Goal: Book appointment/travel/reservation

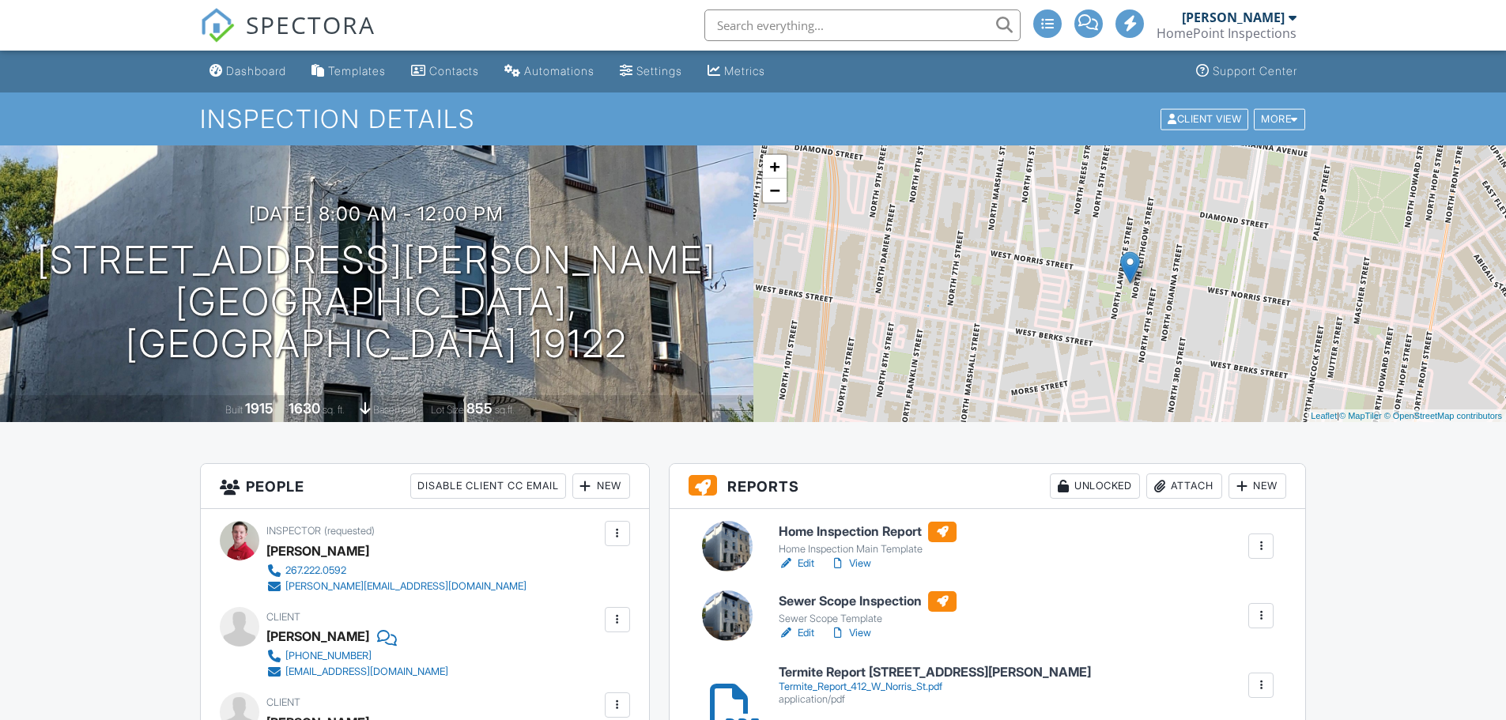
click at [803, 565] on link "Edit" at bounding box center [797, 564] width 36 height 16
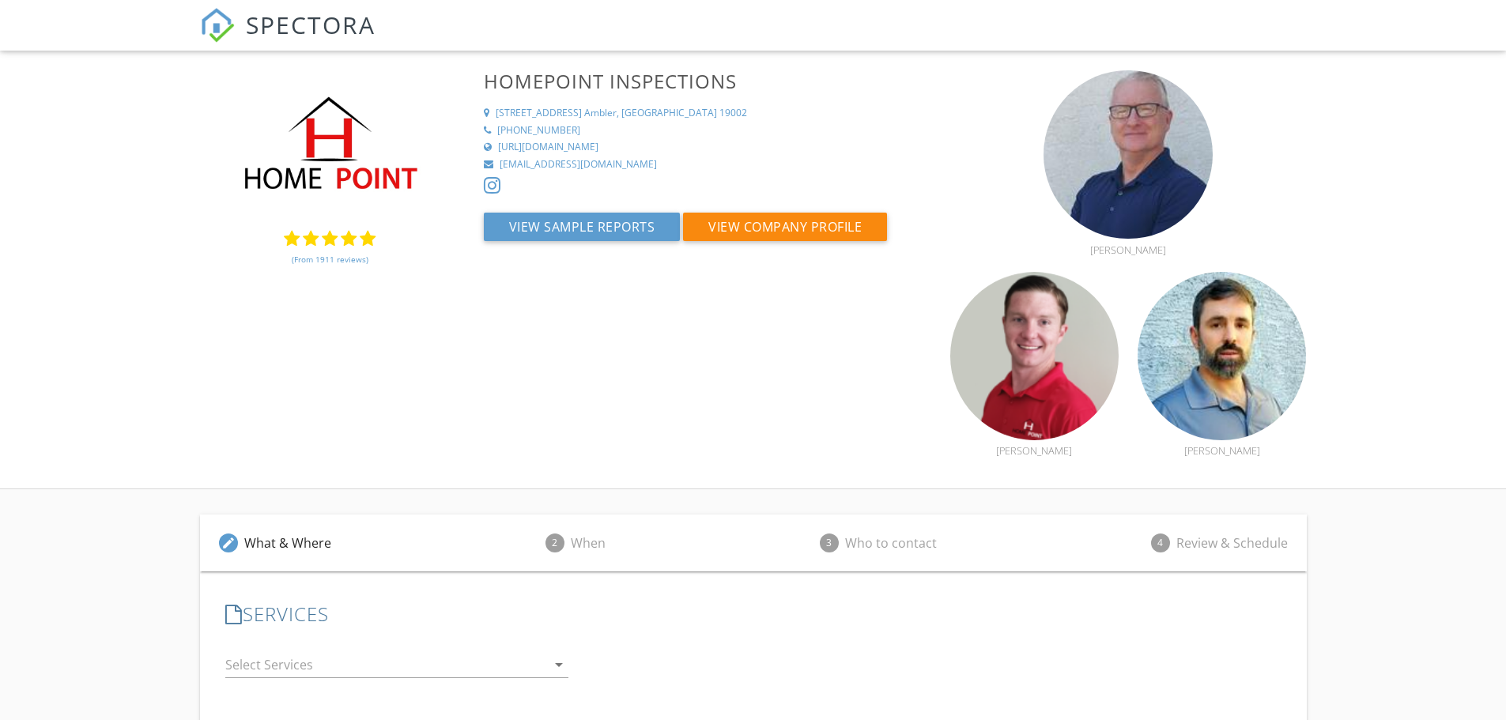
click at [315, 265] on link "(From 1911 reviews)" at bounding box center [330, 259] width 77 height 27
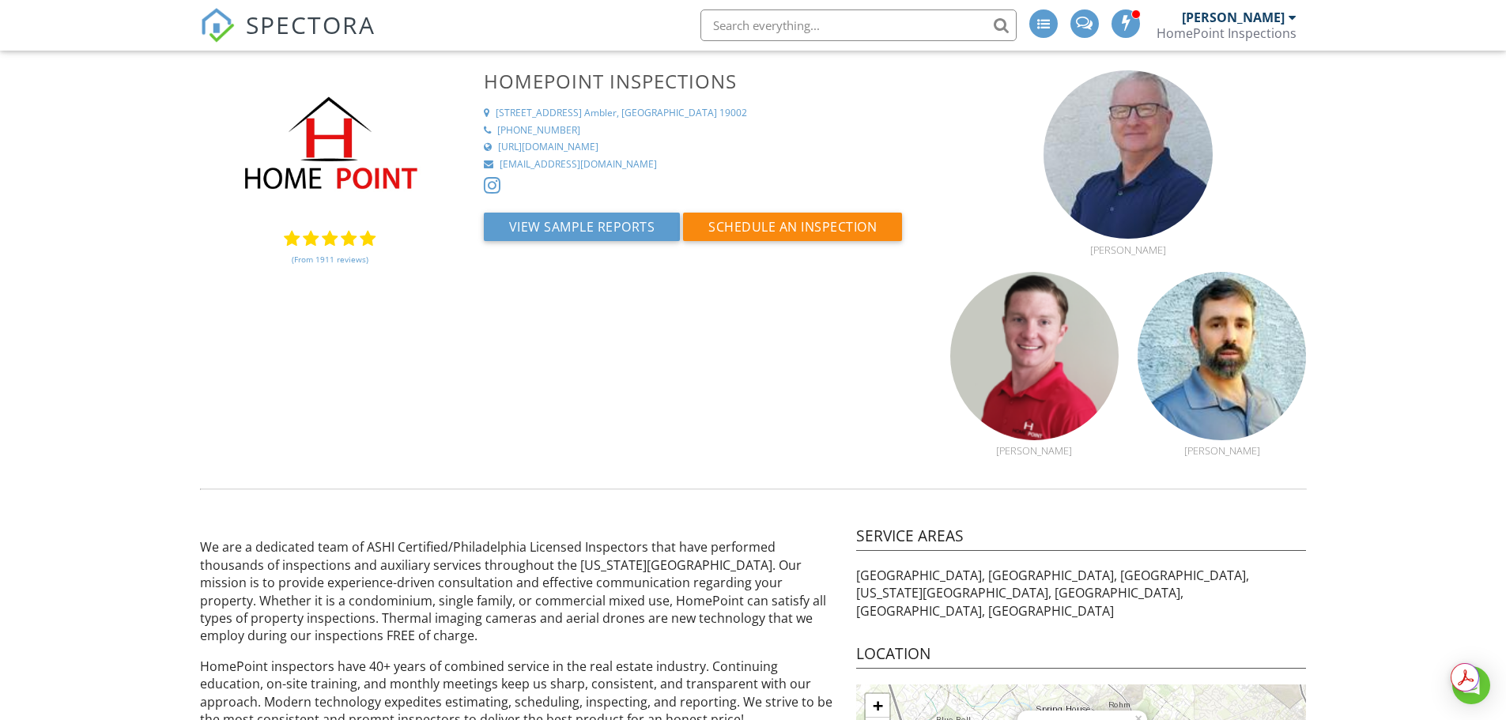
click at [322, 256] on link "(From 1911 reviews)" at bounding box center [330, 259] width 77 height 27
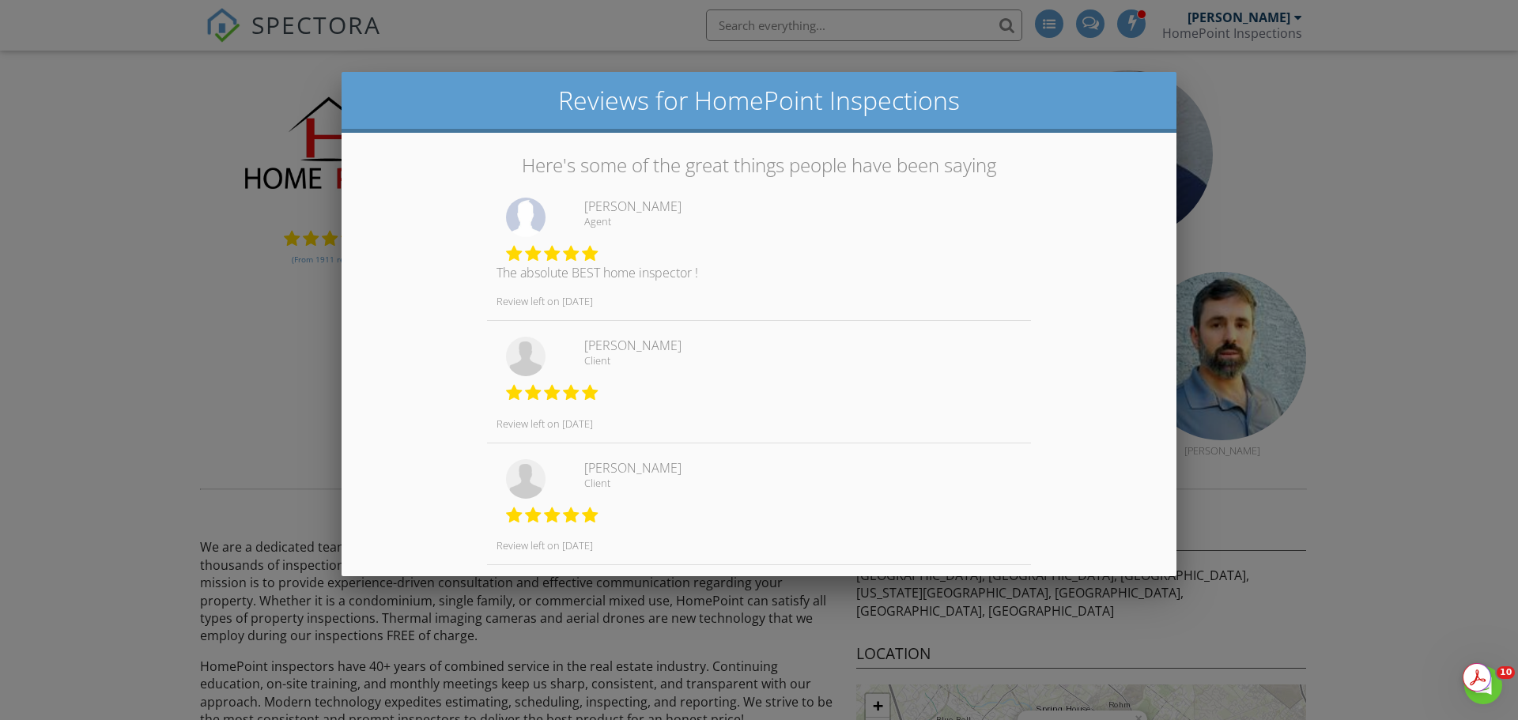
drag, startPoint x: 255, startPoint y: 334, endPoint x: 286, endPoint y: 267, distance: 74.3
click at [259, 331] on div at bounding box center [759, 371] width 1518 height 901
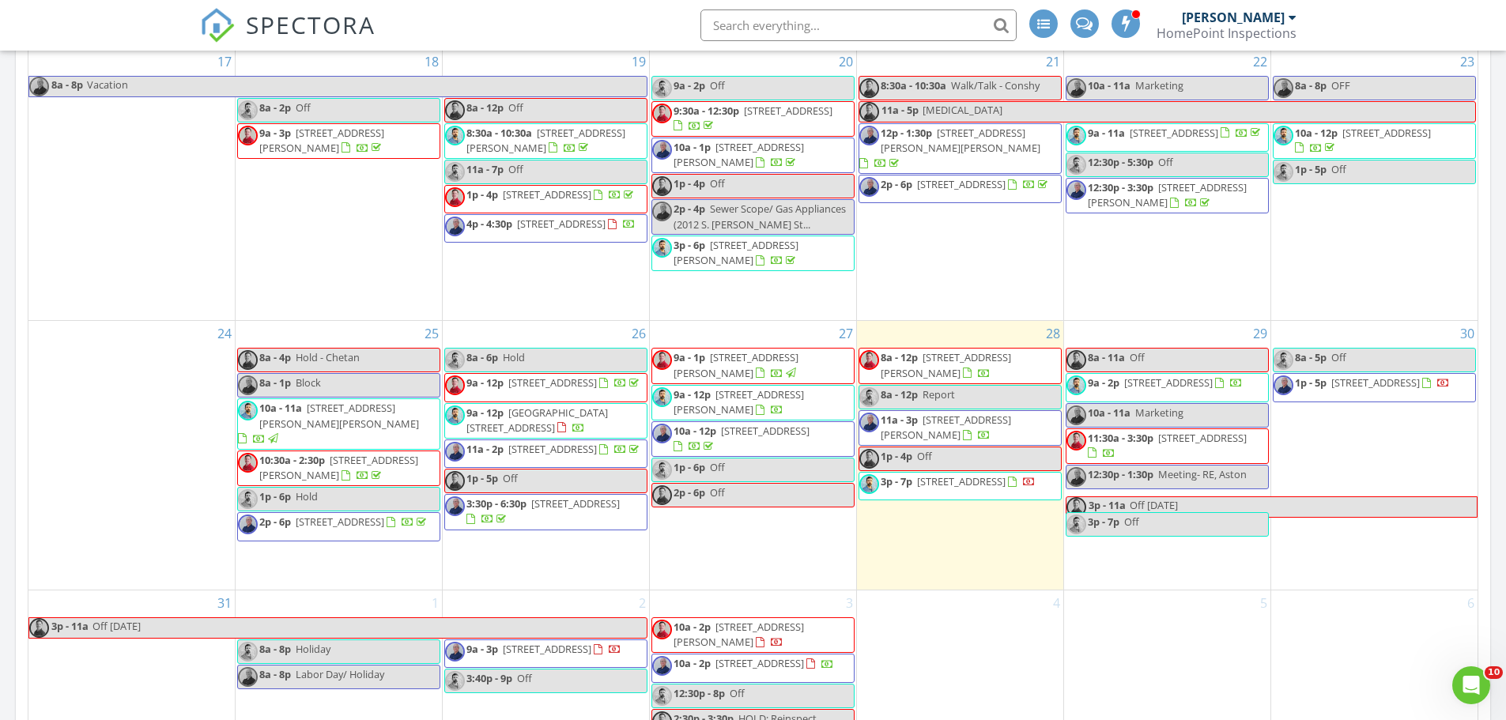
scroll to position [1264, 0]
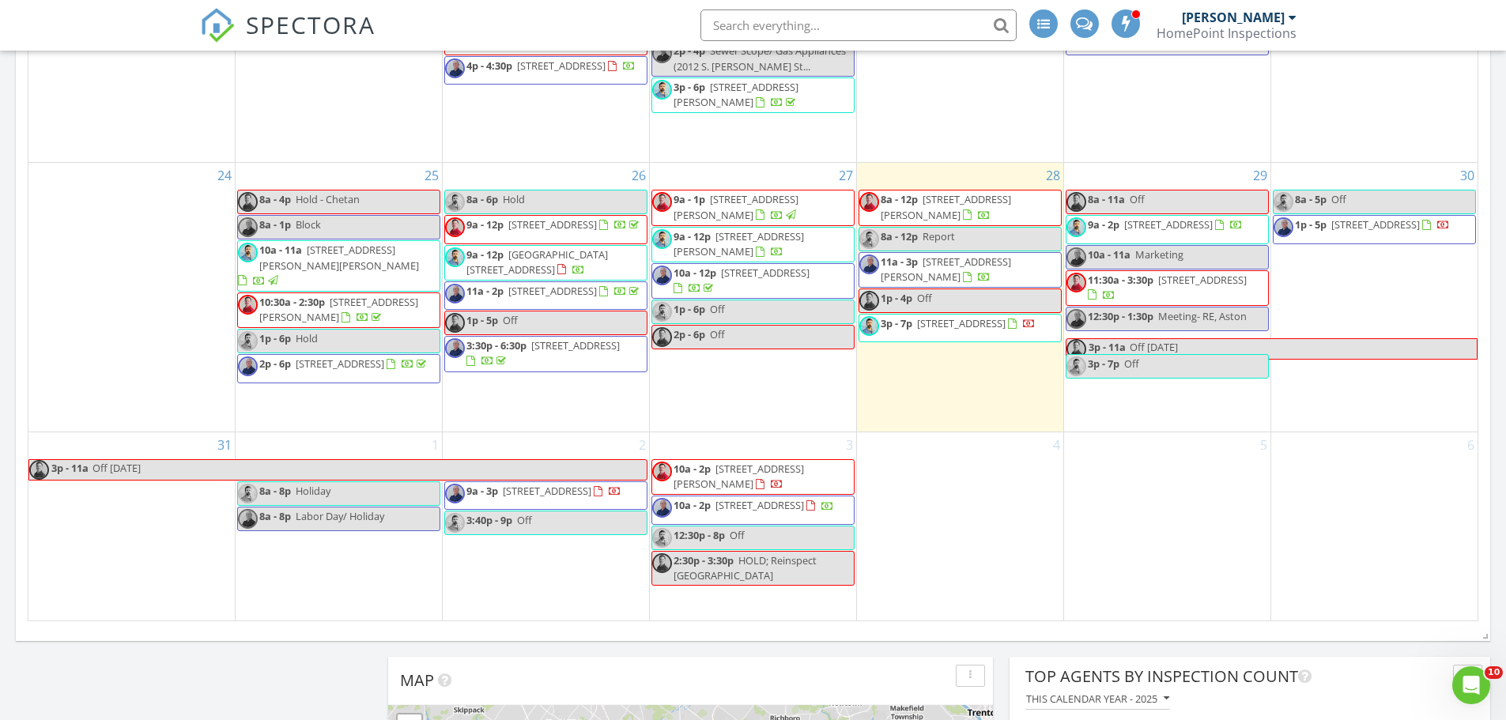
drag, startPoint x: 1005, startPoint y: 262, endPoint x: 1002, endPoint y: 216, distance: 46.0
click at [1002, 216] on span "8a - 12p 412 W Norris St, Philadelphia 19122" at bounding box center [960, 207] width 202 height 31
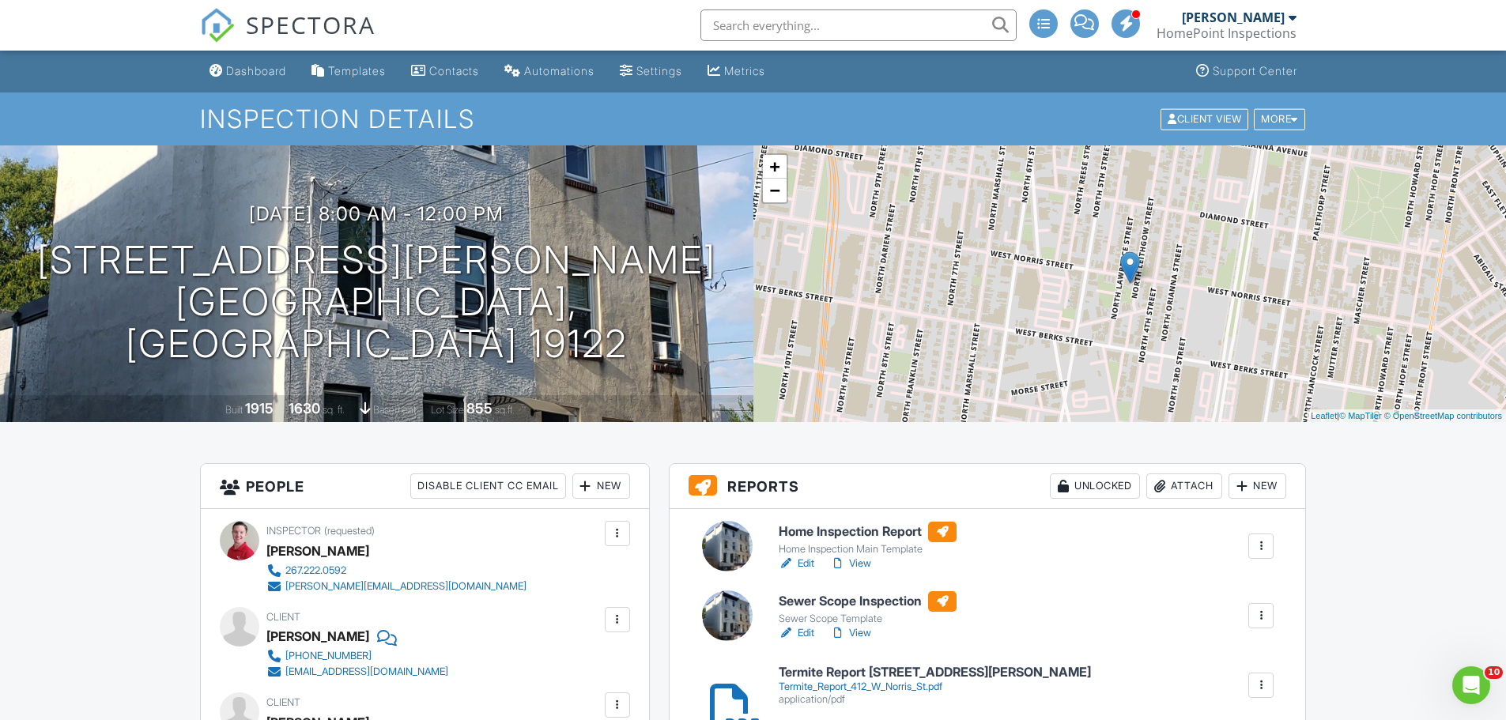
click at [211, 32] on img at bounding box center [217, 25] width 35 height 35
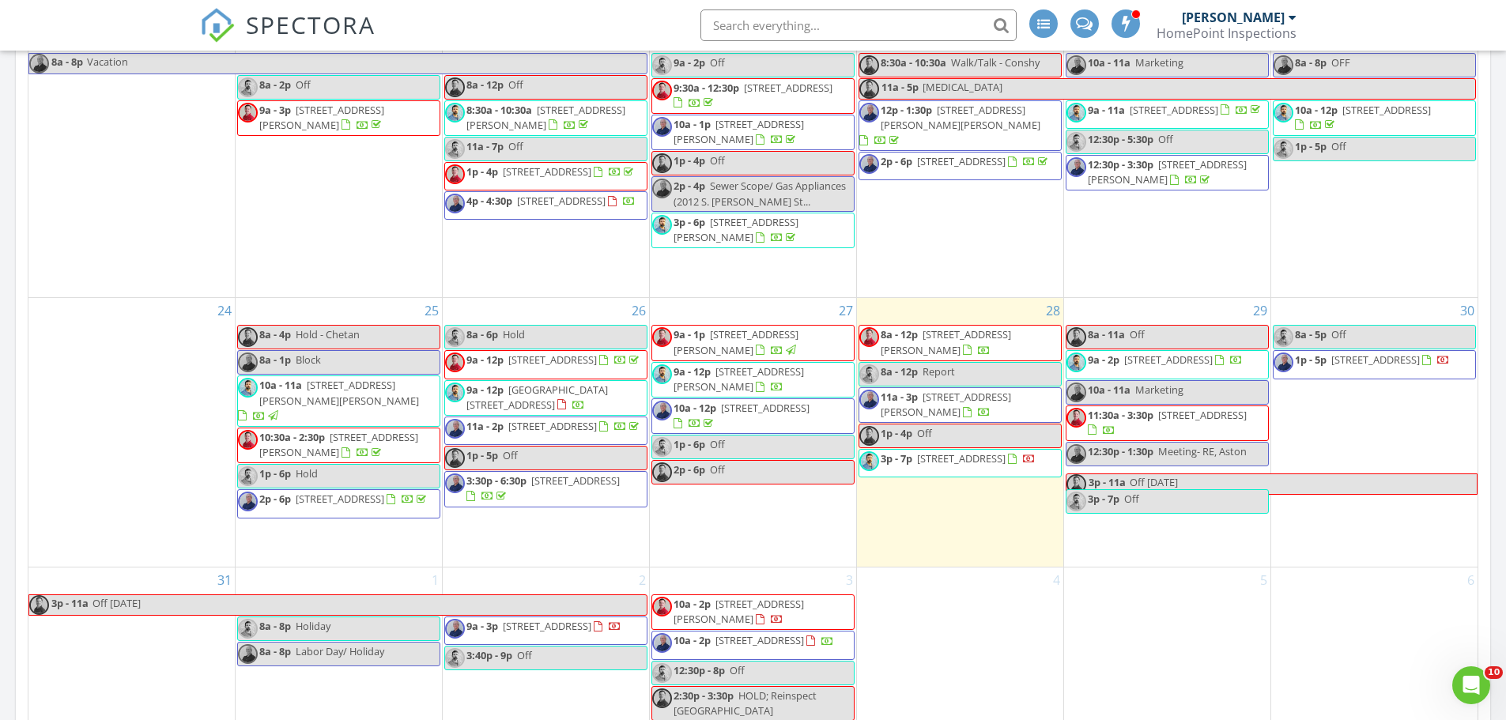
scroll to position [1130, 0]
